Goal: Task Accomplishment & Management: Use online tool/utility

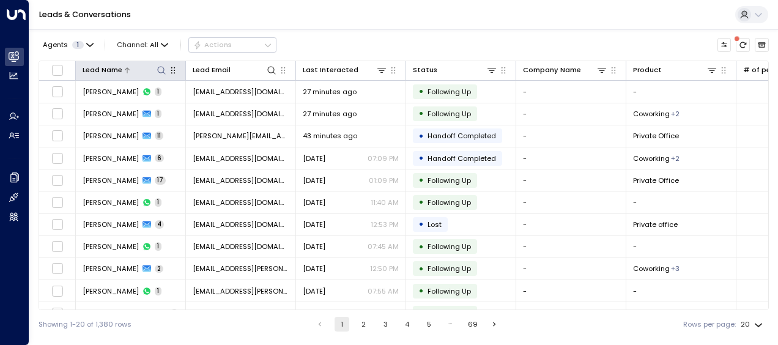
click at [161, 70] on icon at bounding box center [162, 70] width 10 height 10
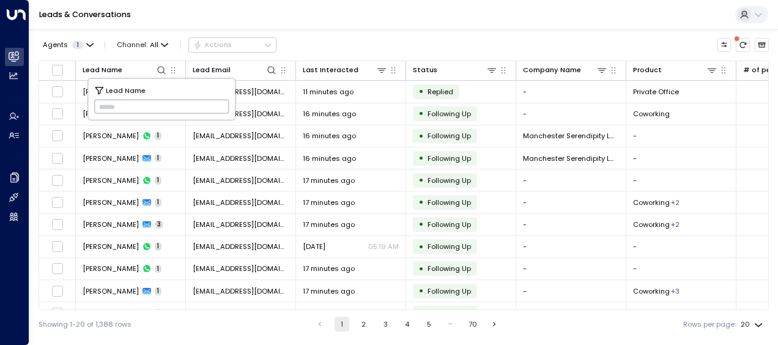
click at [105, 108] on input "text" at bounding box center [161, 107] width 135 height 20
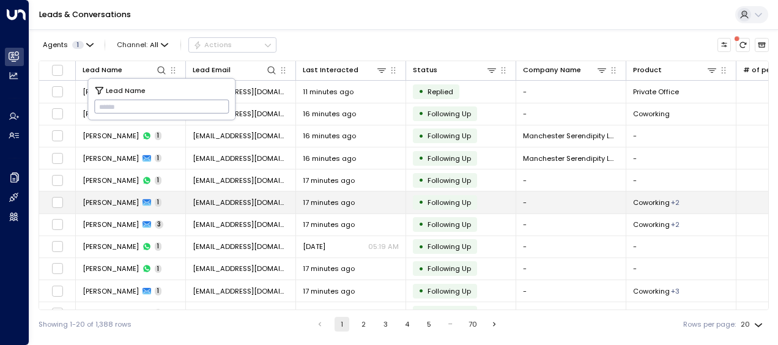
type input "**********"
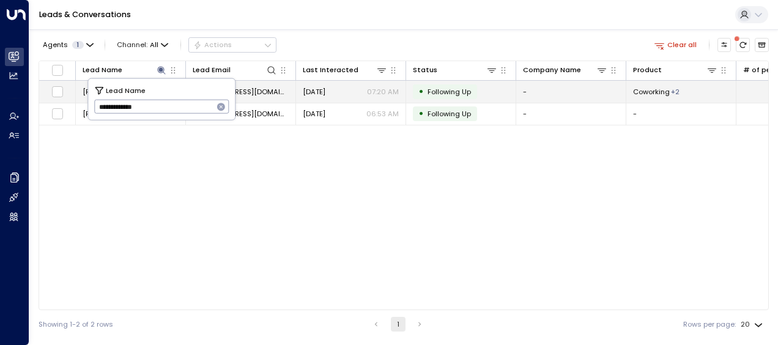
click at [261, 90] on span "[EMAIL_ADDRESS][DOMAIN_NAME]" at bounding box center [241, 92] width 96 height 10
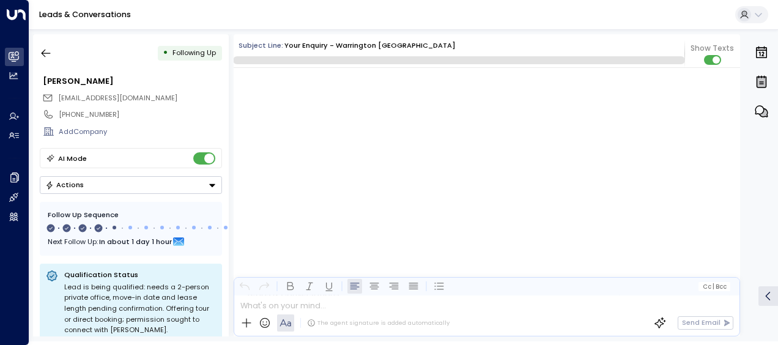
scroll to position [1313, 0]
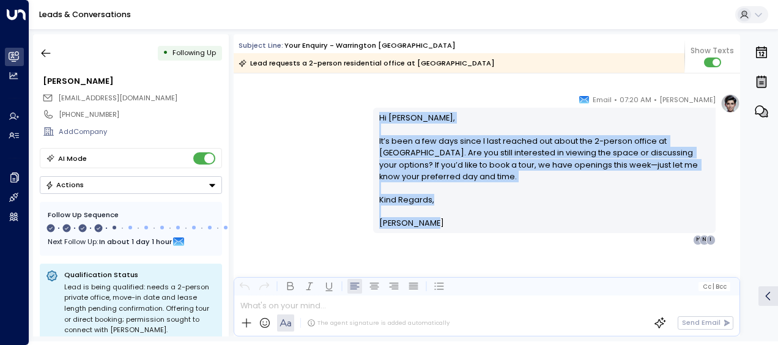
drag, startPoint x: 376, startPoint y: 113, endPoint x: 435, endPoint y: 220, distance: 122.6
click at [435, 220] on div "Hi [PERSON_NAME], It’s been a few days since I last reached out about the 2-per…" at bounding box center [544, 170] width 331 height 117
drag, startPoint x: 435, startPoint y: 220, endPoint x: 387, endPoint y: 161, distance: 76.0
copy div "Hi [PERSON_NAME], It’s been a few days since I last reached out about the 2-per…"
